Goal: Task Accomplishment & Management: Use online tool/utility

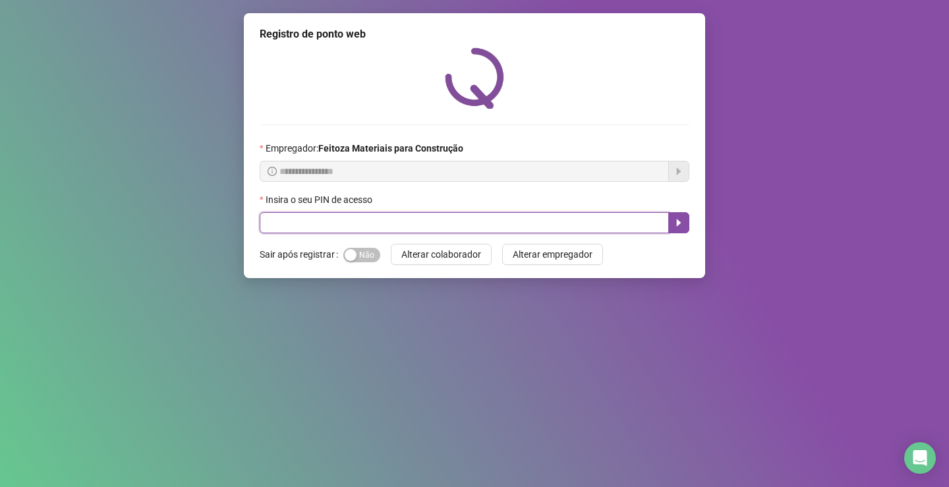
click at [370, 219] on input "text" at bounding box center [464, 222] width 409 height 21
type input "*****"
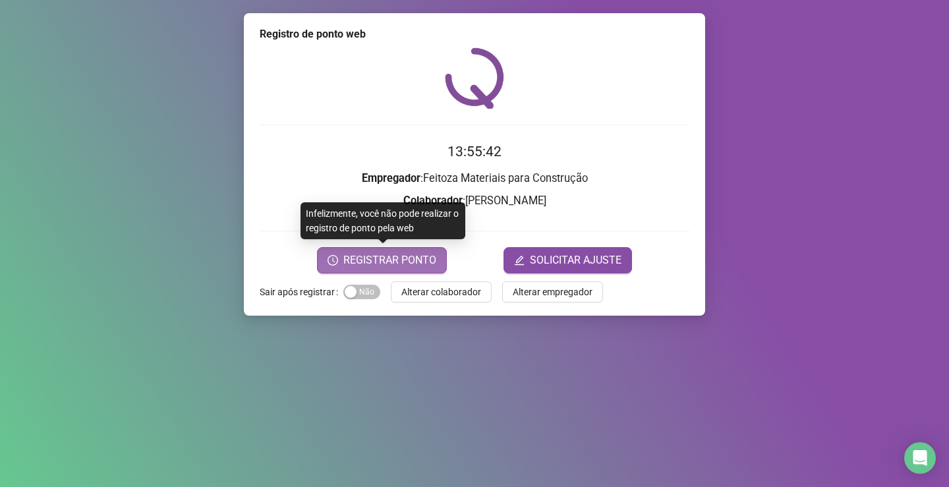
click at [385, 264] on span "REGISTRAR PONTO" at bounding box center [389, 260] width 93 height 16
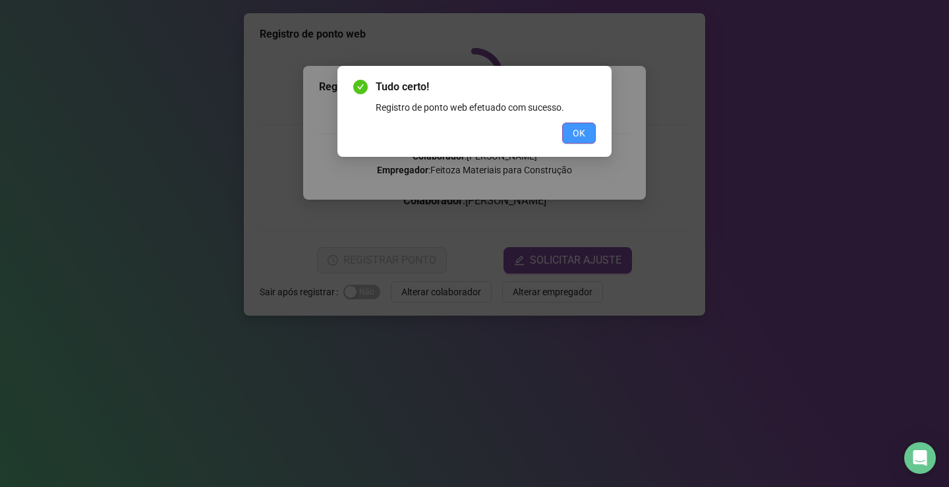
click at [574, 141] on button "OK" at bounding box center [579, 133] width 34 height 21
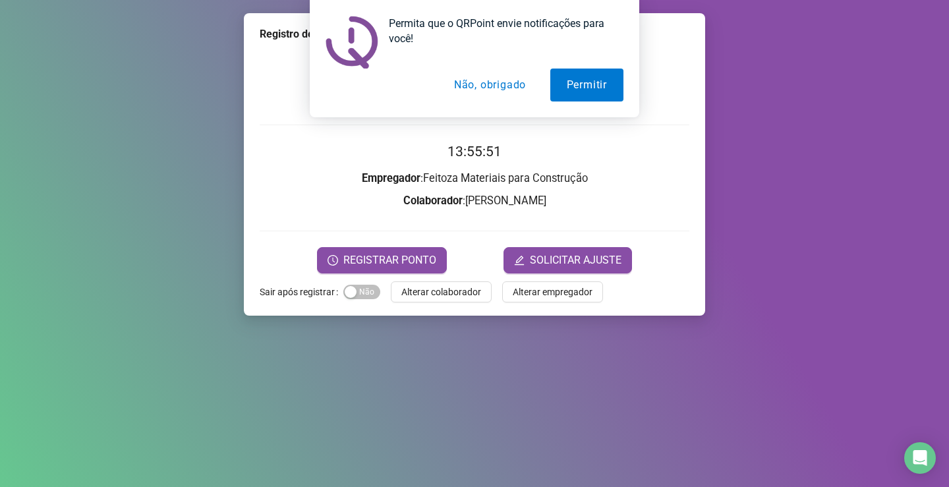
click at [464, 91] on button "Não, obrigado" at bounding box center [490, 85] width 105 height 33
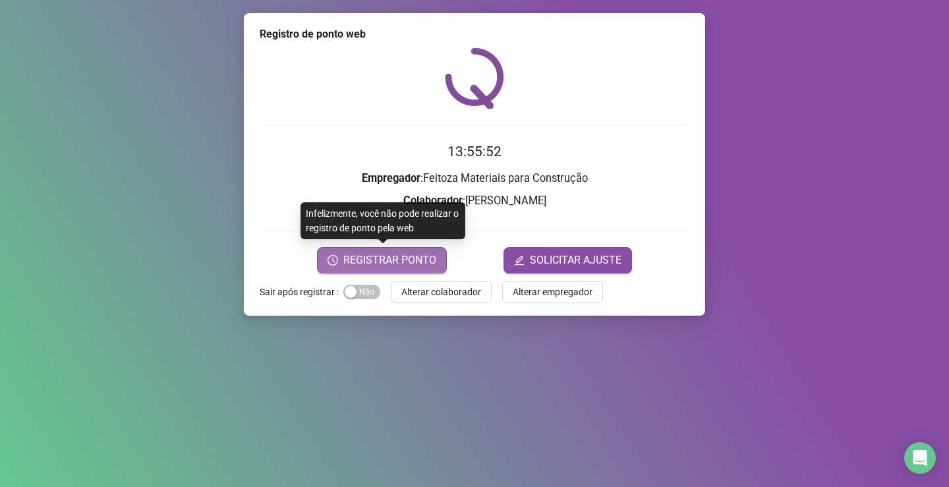
click at [357, 261] on span "REGISTRAR PONTO" at bounding box center [389, 260] width 93 height 16
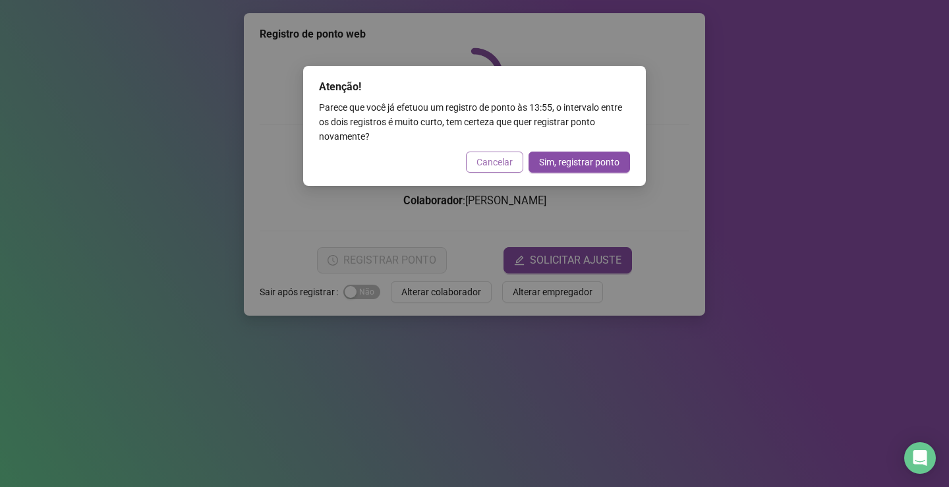
click at [512, 159] on span "Cancelar" at bounding box center [494, 162] width 36 height 14
